Goal: Book appointment/travel/reservation

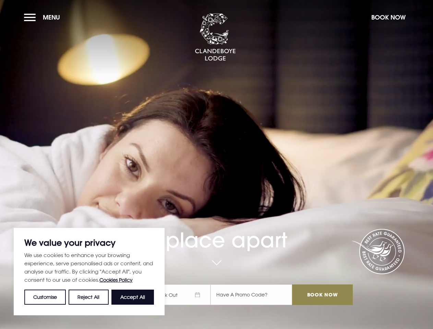
click at [217, 165] on div "A place apart Check In Check Out Mon Tue Wed Thur Fri Sat Sun Mon Tue Wed Thur …" at bounding box center [216, 231] width 281 height 163
click at [45, 297] on button "Customise" at bounding box center [45, 297] width 42 height 15
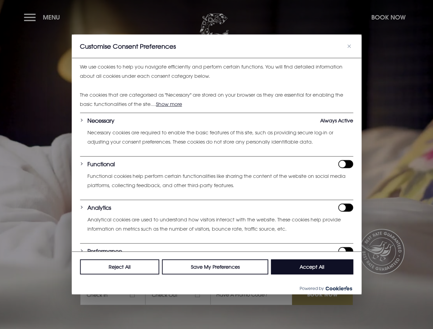
click at [133, 297] on div at bounding box center [216, 164] width 433 height 329
click at [44, 17] on div at bounding box center [216, 164] width 433 height 329
click at [388, 17] on div at bounding box center [216, 164] width 433 height 329
click at [181, 295] on div at bounding box center [216, 164] width 433 height 329
